Goal: Information Seeking & Learning: Check status

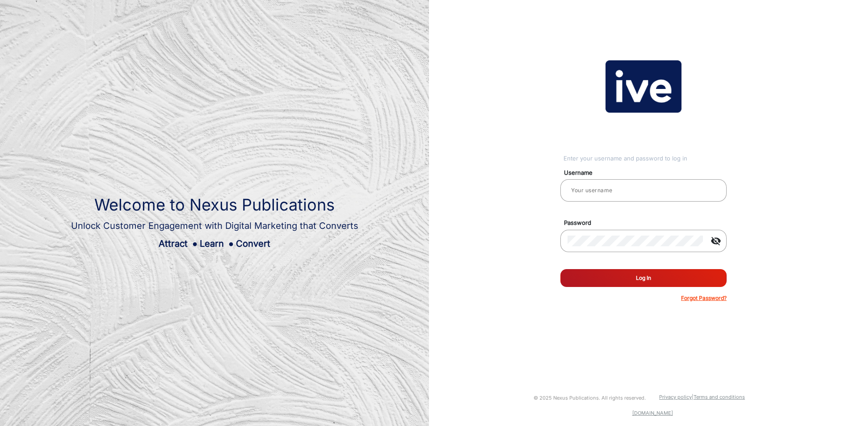
type input "[PERSON_NAME]"
click at [646, 273] on button "Log In" at bounding box center [644, 278] width 166 height 18
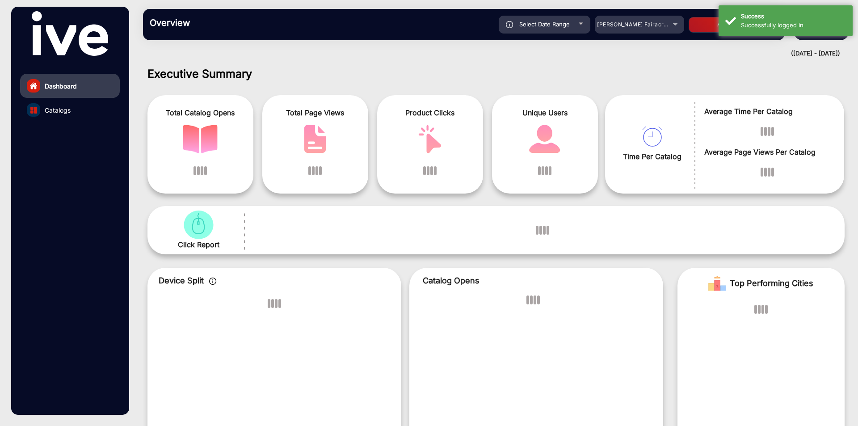
scroll to position [7, 0]
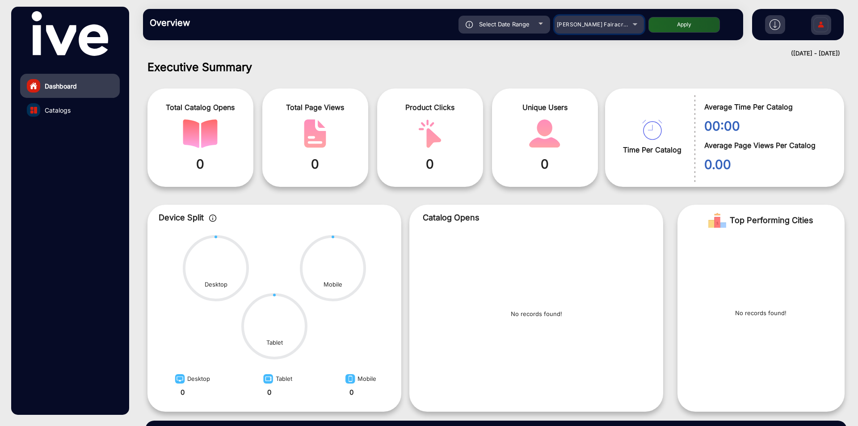
click at [579, 27] on span "[PERSON_NAME] Fairacre Farms" at bounding box center [601, 24] width 89 height 7
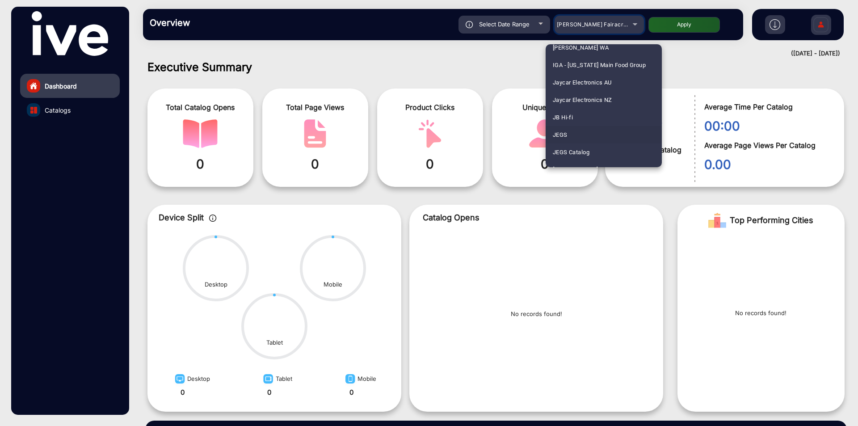
scroll to position [1475, 0]
click at [561, 90] on span "JB Hi-fi" at bounding box center [563, 97] width 20 height 17
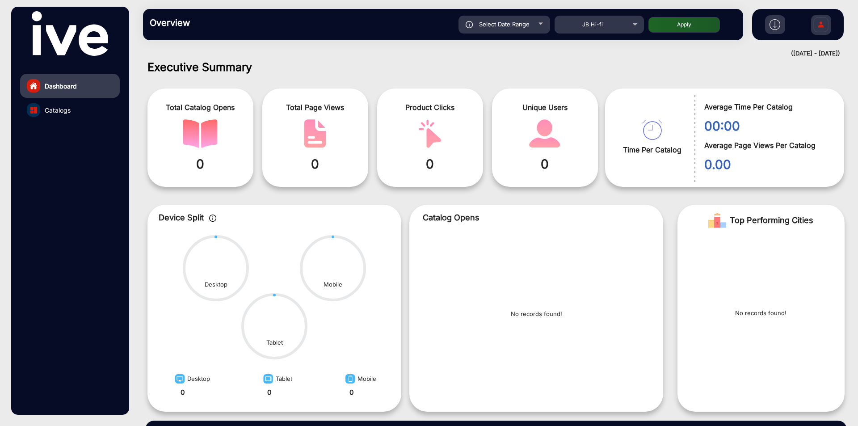
click at [513, 15] on div "Overview Reports Understand what makes your customers tick and learn how they a…" at bounding box center [443, 24] width 600 height 31
click at [513, 22] on span "Select Date Range" at bounding box center [504, 24] width 51 height 7
type input "[DATE]"
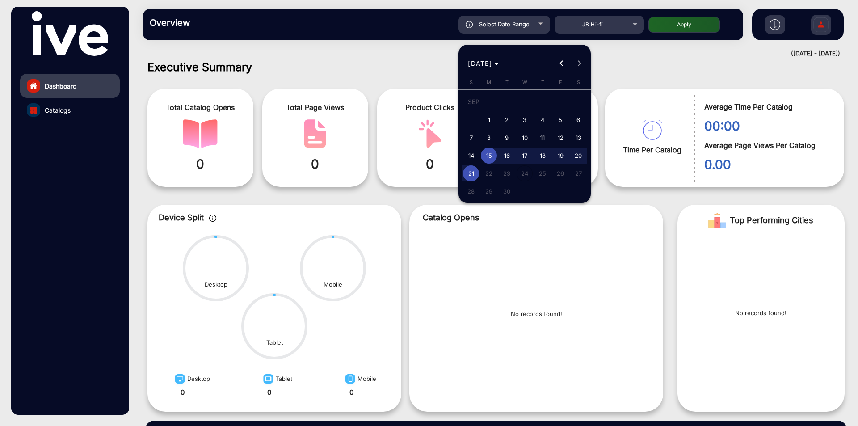
click at [545, 154] on span "18" at bounding box center [543, 156] width 16 height 16
type input "[DATE]"
click at [469, 175] on span "21" at bounding box center [471, 173] width 16 height 16
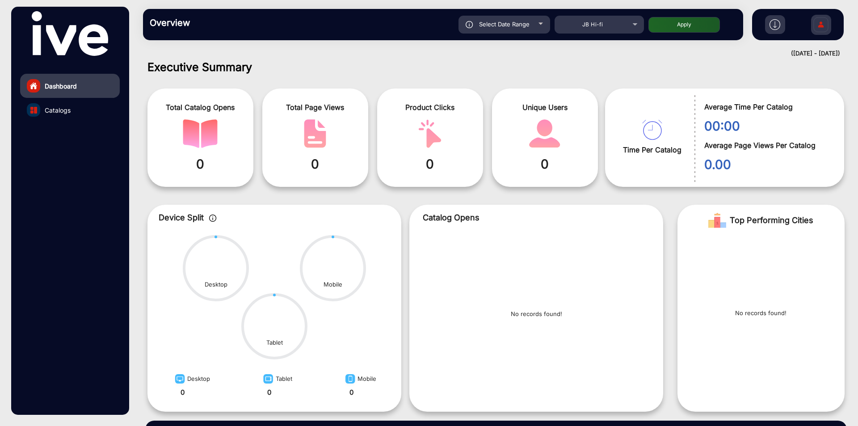
type input "[DATE]"
click at [701, 30] on button "Apply" at bounding box center [685, 25] width 72 height 16
type input "[DATE]"
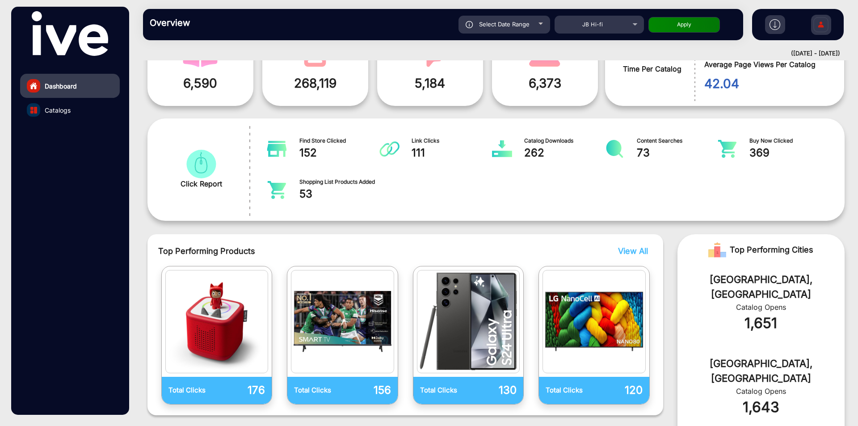
scroll to position [96, 0]
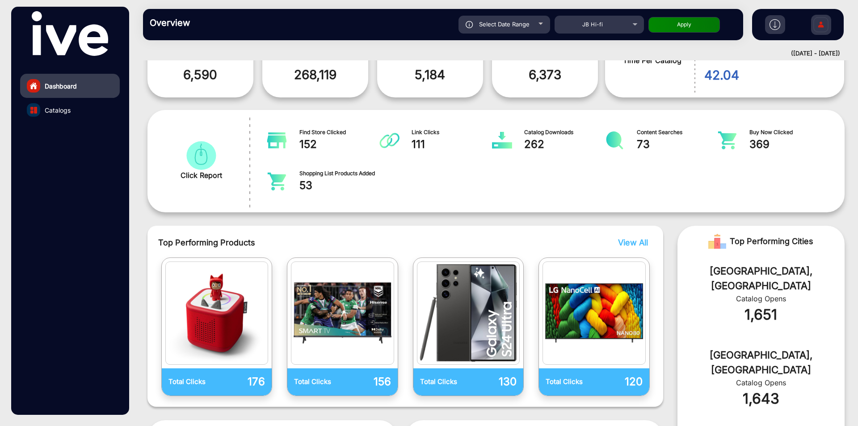
click at [416, 131] on span "Link Clicks" at bounding box center [452, 132] width 81 height 8
click at [315, 127] on div "Find Store Clicked 152 Link Clicks 111 Catalog Downloads 262 Content Searches 7…" at bounding box center [546, 161] width 568 height 76
click at [545, 21] on div "Select Date Range" at bounding box center [505, 25] width 92 height 18
type input "[DATE]"
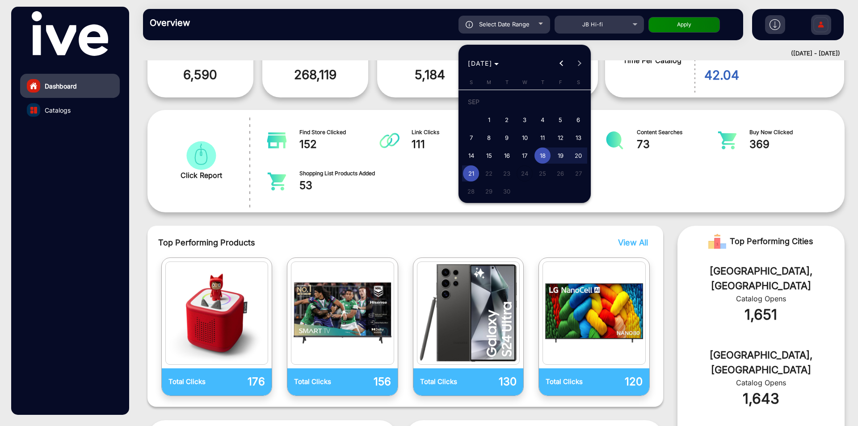
click at [545, 21] on div at bounding box center [429, 213] width 858 height 426
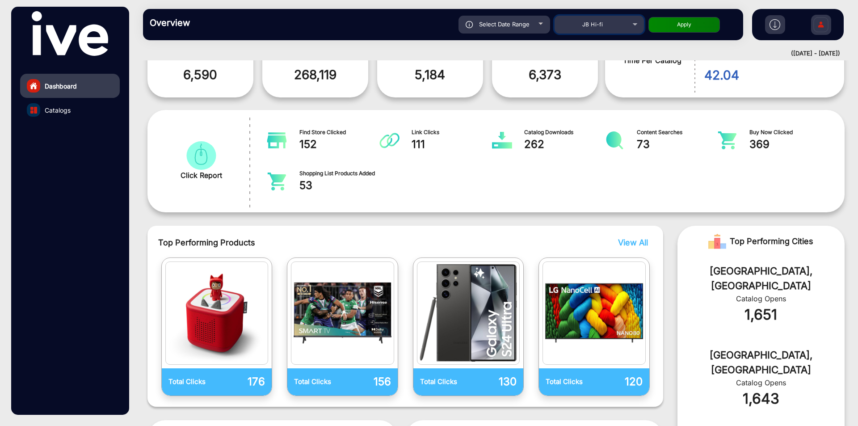
click at [591, 25] on span "JB Hi-fi" at bounding box center [593, 24] width 21 height 7
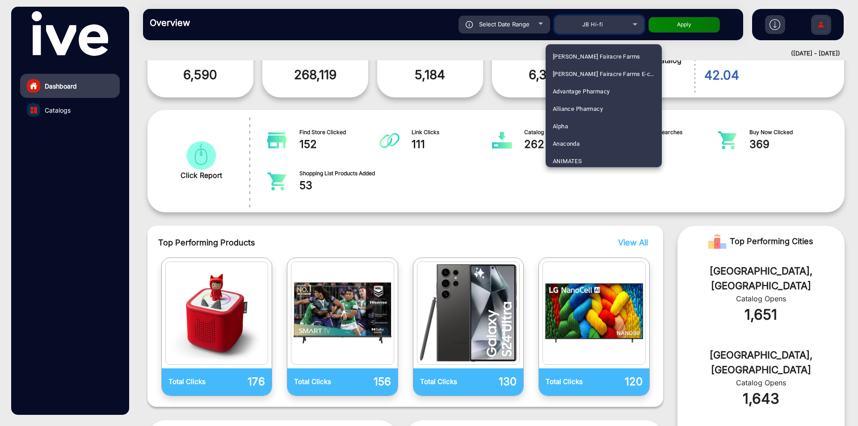
scroll to position [1415, 0]
click at [574, 56] on span "[PERSON_NAME] QLD" at bounding box center [582, 53] width 59 height 17
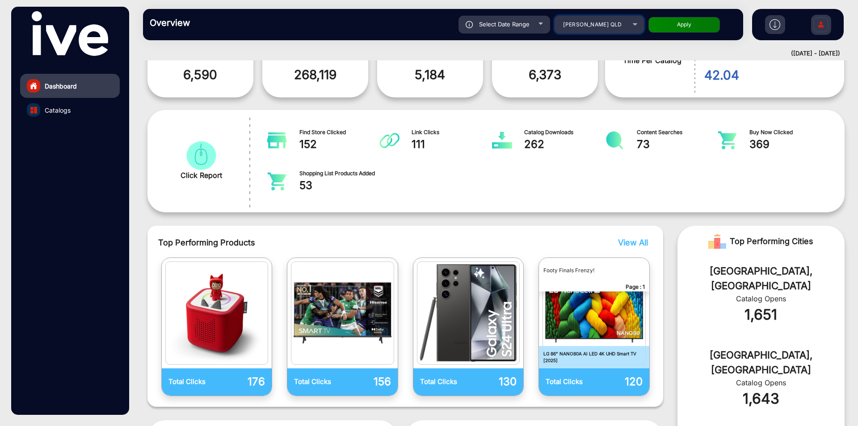
scroll to position [0, 0]
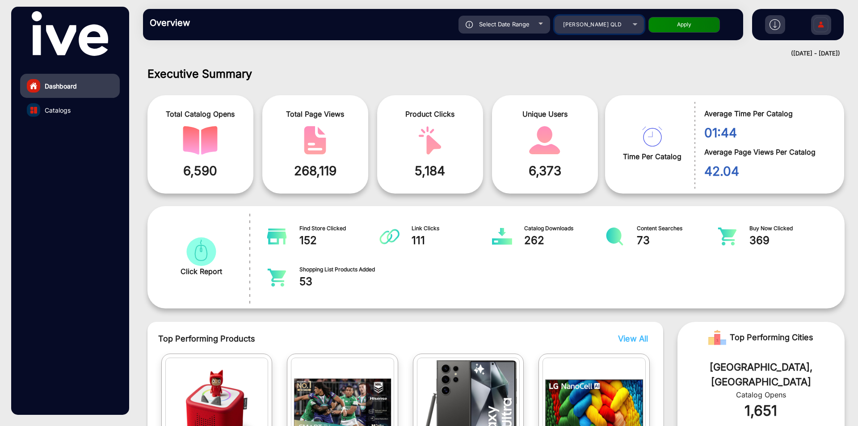
click at [600, 24] on span "[PERSON_NAME] QLD" at bounding box center [592, 24] width 59 height 7
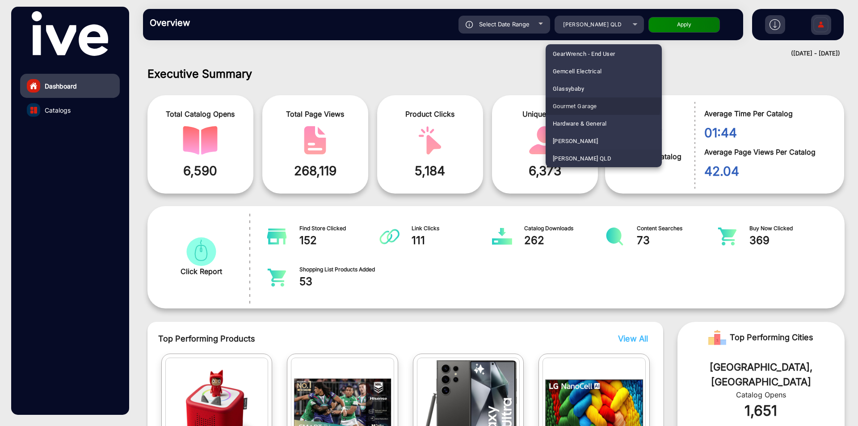
click at [579, 101] on span "Gourmet Garage" at bounding box center [575, 105] width 44 height 17
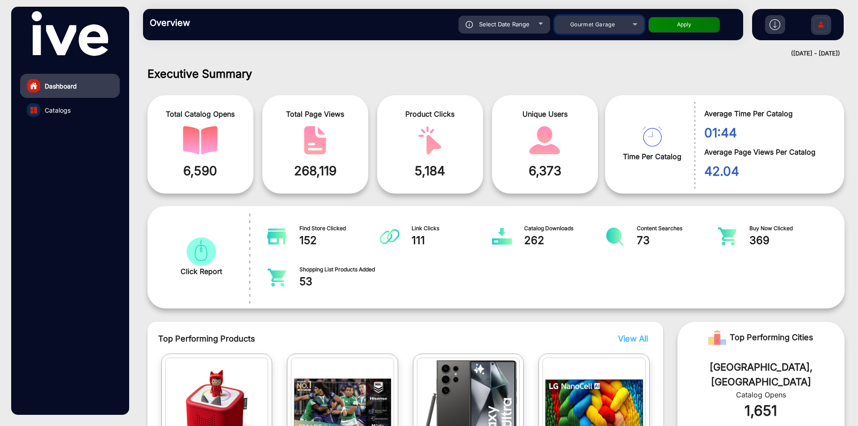
click at [585, 20] on div "Gourmet Garage" at bounding box center [593, 24] width 72 height 11
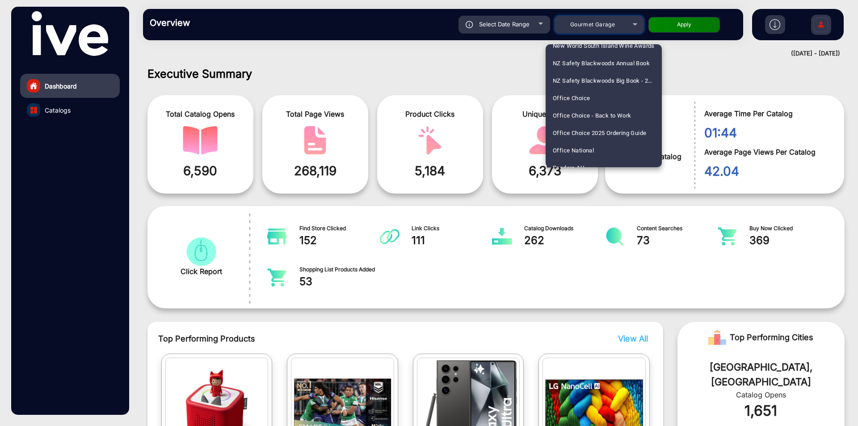
scroll to position [2107, 0]
